Goal: Information Seeking & Learning: Find specific page/section

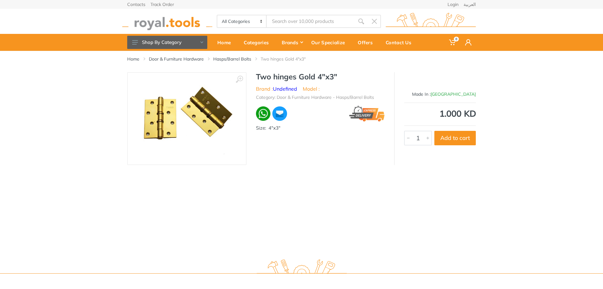
click at [290, 25] on input "Site search" at bounding box center [311, 21] width 88 height 13
click at [363, 21] on icon "submit" at bounding box center [361, 21] width 6 height 6
drag, startPoint x: 292, startPoint y: 22, endPoint x: 272, endPoint y: 22, distance: 19.8
click at [272, 22] on input "acrylic" at bounding box center [311, 21] width 88 height 13
type input "a"
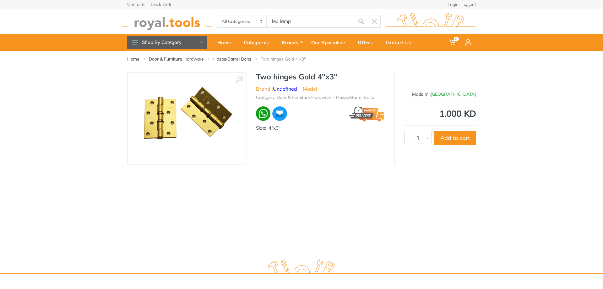
type input "led lamp"
click at [358, 22] on icon "submit" at bounding box center [361, 21] width 6 height 6
click at [169, 19] on img at bounding box center [167, 21] width 90 height 17
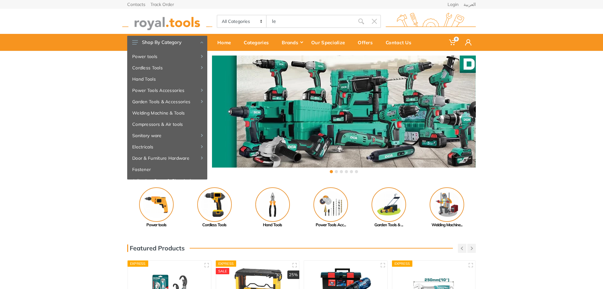
type input "le"
click at [43, 144] on div "‹ ›" at bounding box center [301, 115] width 603 height 129
click at [556, 150] on div "‹ ›" at bounding box center [301, 115] width 603 height 129
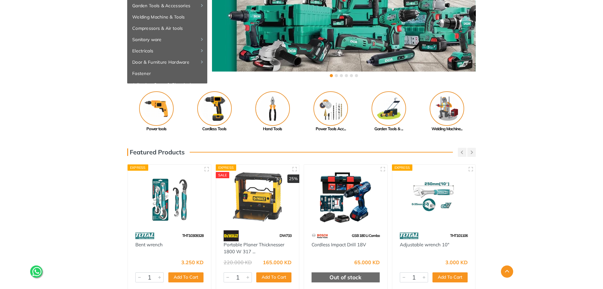
scroll to position [192, 0]
